Goal: Task Accomplishment & Management: Use online tool/utility

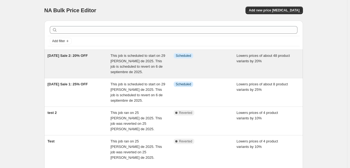
click at [222, 65] on div "Info Scheduled" at bounding box center [205, 64] width 63 height 22
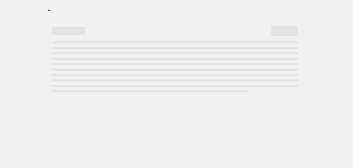
select select "percentage"
select select "not_equal"
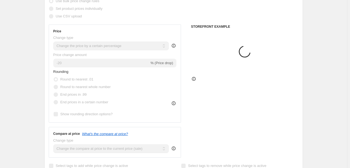
select select "tag"
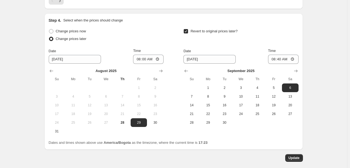
scroll to position [572, 0]
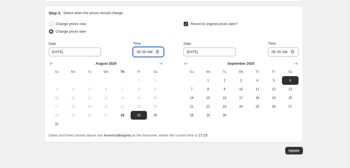
click at [136, 52] on input "08:00" at bounding box center [148, 51] width 30 height 9
type input "09:00"
click at [163, 29] on div "Change prices later" at bounding box center [106, 32] width 115 height 8
click at [300, 152] on span "Update" at bounding box center [294, 151] width 11 height 4
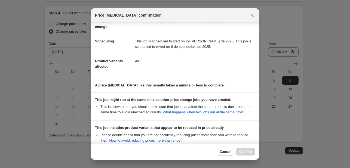
scroll to position [98, 0]
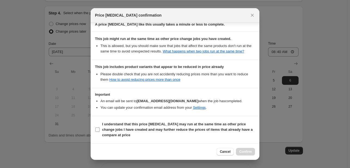
click at [96, 130] on input "I understand that this price change job may run at the same time as other price…" at bounding box center [97, 130] width 4 height 4
checkbox input "true"
click at [244, 153] on span "Confirm" at bounding box center [245, 152] width 13 height 4
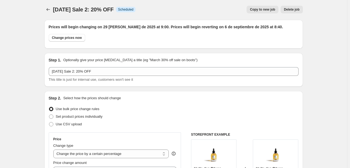
scroll to position [0, 0]
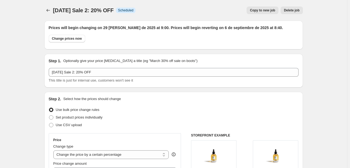
click at [47, 10] on icon "Price change jobs" at bounding box center [47, 10] width 5 height 5
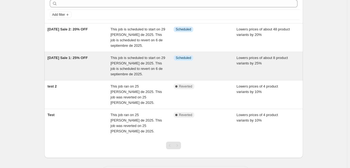
scroll to position [27, 0]
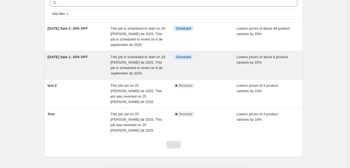
click at [83, 71] on div "Labor Day Sale 1: 25% OFF" at bounding box center [79, 65] width 63 height 22
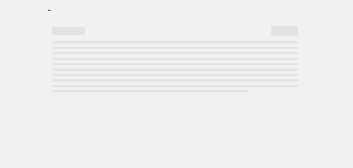
select select "percentage"
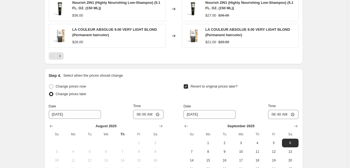
scroll to position [680, 0]
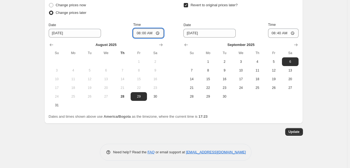
click at [137, 32] on input "08:00" at bounding box center [148, 33] width 30 height 9
type input "09:00"
click at [299, 132] on span "Update" at bounding box center [294, 132] width 11 height 4
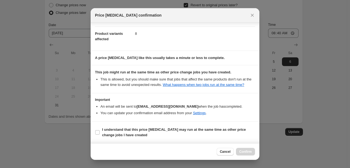
scroll to position [65, 0]
click at [97, 132] on input "I understand that this price change job may run at the same time as other price…" at bounding box center [97, 132] width 4 height 4
checkbox input "true"
click at [245, 152] on span "Confirm" at bounding box center [245, 152] width 13 height 4
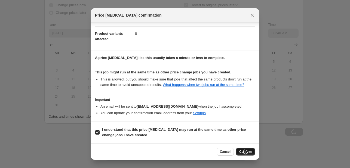
scroll to position [680, 0]
